Goal: Information Seeking & Learning: Learn about a topic

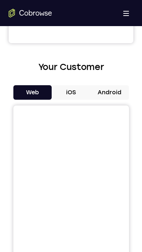
click at [73, 98] on button "iOS" at bounding box center [71, 92] width 39 height 14
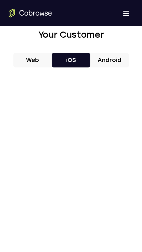
scroll to position [301, 0]
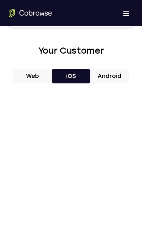
click at [104, 71] on button "Android" at bounding box center [110, 76] width 39 height 14
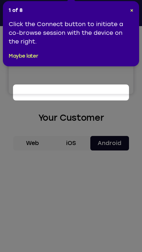
scroll to position [96, 0]
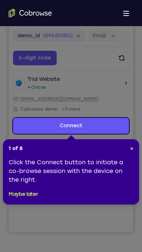
click at [133, 141] on div "1 of 8 × Click the Connect button to initiate a co-browse session with the devi…" at bounding box center [71, 171] width 137 height 65
click at [132, 143] on div "1 of 8 × Click the Connect button to initiate a co-browse session with the devi…" at bounding box center [71, 171] width 137 height 65
click at [132, 142] on div "1 of 8 × Click the Connect button to initiate a co-browse session with the devi…" at bounding box center [71, 171] width 137 height 65
click at [131, 146] on span "×" at bounding box center [131, 148] width 3 height 6
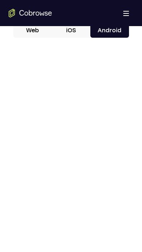
scroll to position [348, 0]
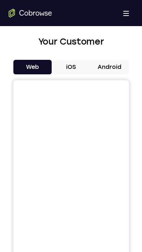
scroll to position [288, 0]
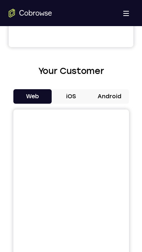
click at [108, 96] on button "Android" at bounding box center [110, 96] width 39 height 14
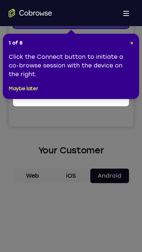
scroll to position [96, 0]
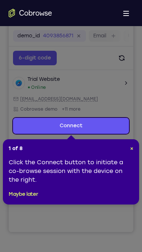
click at [133, 151] on span "×" at bounding box center [131, 148] width 3 height 6
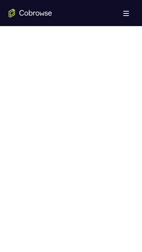
scroll to position [364, 0]
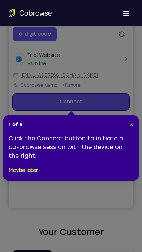
scroll to position [89, 0]
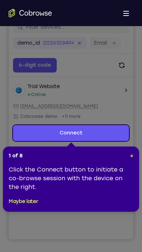
click at [134, 151] on div "1 of 8 × Click the Connect button to initiate a co-browse session with the devi…" at bounding box center [71, 178] width 137 height 65
click at [131, 150] on div "1 of 8 × Click the Connect button to initiate a co-browse session with the devi…" at bounding box center [71, 178] width 137 height 65
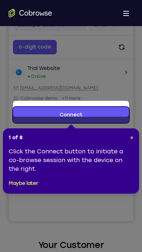
scroll to position [104, 0]
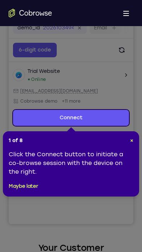
click at [132, 140] on span "×" at bounding box center [131, 140] width 3 height 6
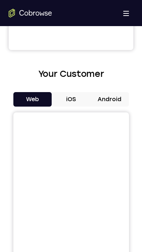
scroll to position [275, 0]
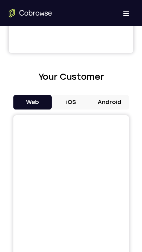
click at [110, 96] on button "Android" at bounding box center [110, 102] width 39 height 14
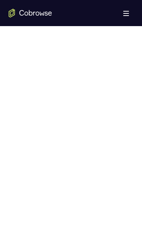
scroll to position [362, 0]
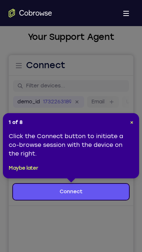
click at [131, 121] on span "×" at bounding box center [131, 122] width 3 height 6
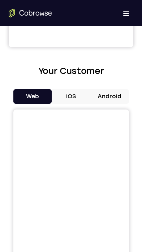
scroll to position [286, 0]
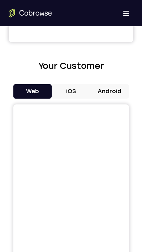
click at [72, 94] on button "iOS" at bounding box center [71, 91] width 39 height 14
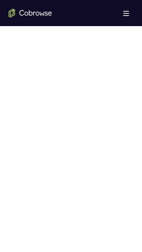
scroll to position [353, 0]
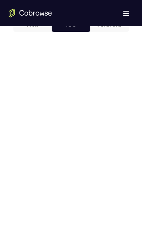
click at [134, 124] on div "Your Support Agent Your Customer Web iOS Android Next Steps We’d be happy to gi…" at bounding box center [71, 65] width 142 height 784
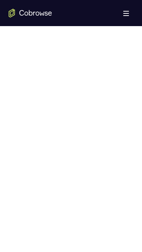
scroll to position [372, 0]
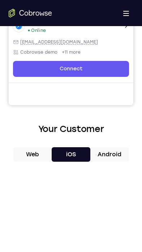
click at [110, 148] on button "Android" at bounding box center [110, 154] width 39 height 14
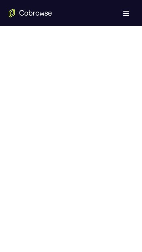
scroll to position [366, 0]
click at [137, 82] on div "Your Support Agent Your Customer Web iOS Android Next Steps We’d be happy to gi…" at bounding box center [71, 52] width 142 height 784
click at [140, 81] on div "Your Support Agent Your Customer Web iOS Android Next Steps We’d be happy to gi…" at bounding box center [71, 52] width 142 height 784
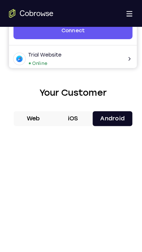
scroll to position [263, 0]
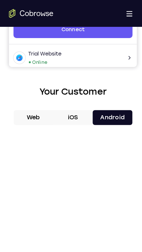
click at [36, 110] on button "Web" at bounding box center [32, 114] width 39 height 14
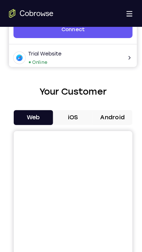
click at [30, 111] on button "Web" at bounding box center [32, 114] width 39 height 14
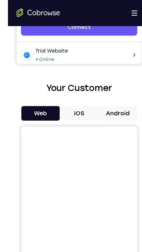
scroll to position [264, 0]
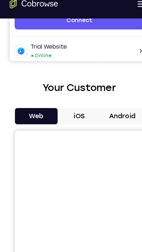
click at [106, 106] on button "Android" at bounding box center [110, 113] width 39 height 14
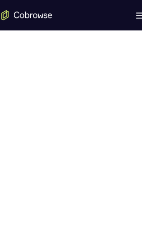
scroll to position [362, 0]
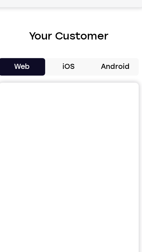
scroll to position [295, 0]
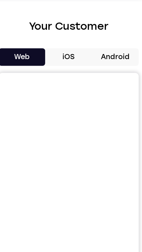
click at [104, 75] on button "Android" at bounding box center [110, 82] width 39 height 14
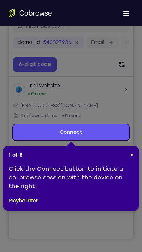
scroll to position [87, 0]
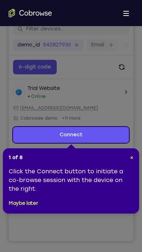
click at [131, 156] on span "×" at bounding box center [131, 157] width 3 height 6
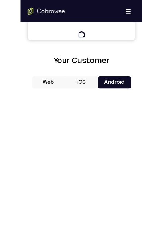
scroll to position [368, 0]
